Goal: Task Accomplishment & Management: Use online tool/utility

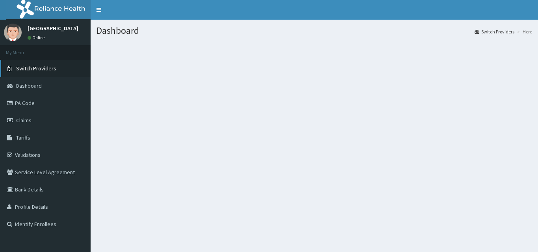
click at [33, 69] on span "Switch Providers" at bounding box center [36, 68] width 40 height 7
click at [52, 69] on span "Switch Providers" at bounding box center [36, 68] width 40 height 7
click at [52, 65] on span "Switch Providers" at bounding box center [36, 68] width 40 height 7
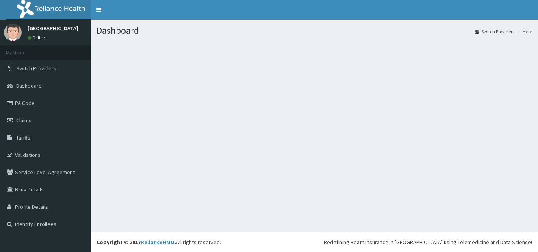
click at [132, 137] on div "Dashboard Switch Providers Here" at bounding box center [314, 126] width 447 height 213
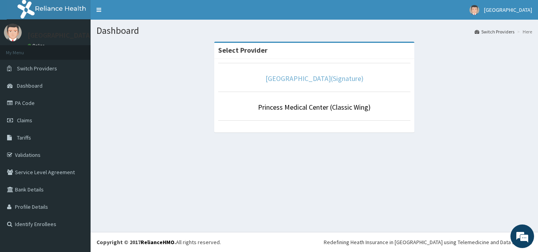
click at [333, 80] on link "[GEOGRAPHIC_DATA](Signature)" at bounding box center [314, 78] width 98 height 9
